Goal: Task Accomplishment & Management: Use online tool/utility

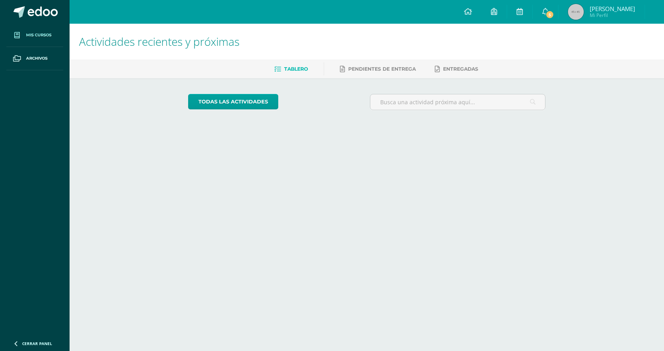
click at [34, 30] on link "Mis cursos" at bounding box center [34, 35] width 57 height 23
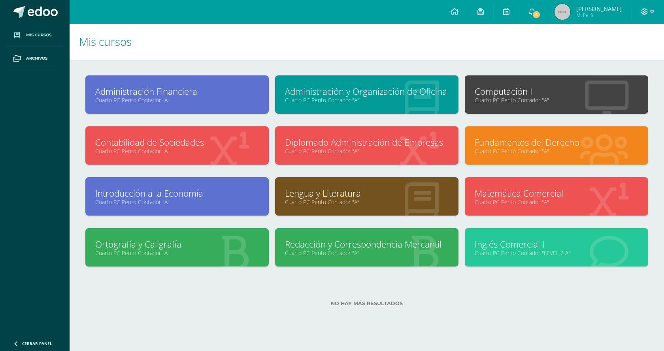
click at [548, 87] on link "Computación I" at bounding box center [557, 91] width 164 height 12
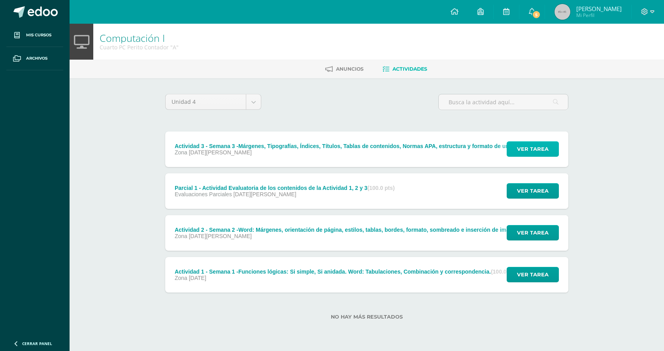
click at [528, 145] on span "Ver tarea" at bounding box center [533, 149] width 32 height 15
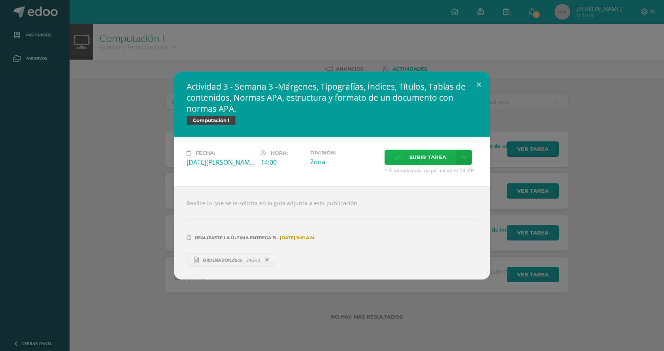
click at [420, 155] on span "Subir tarea" at bounding box center [427, 157] width 37 height 15
click at [0, 0] on input "Subir tarea" at bounding box center [0, 0] width 0 height 0
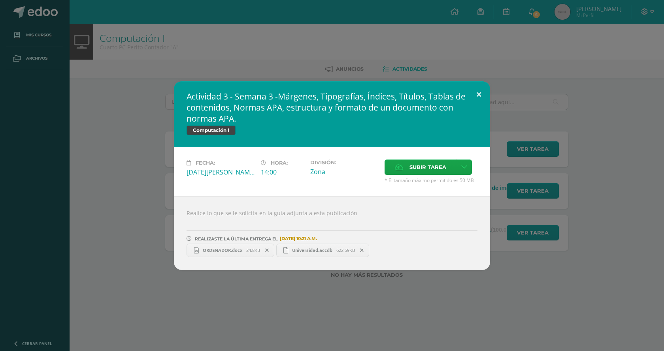
click at [483, 91] on button at bounding box center [479, 94] width 23 height 27
